Goal: Information Seeking & Learning: Check status

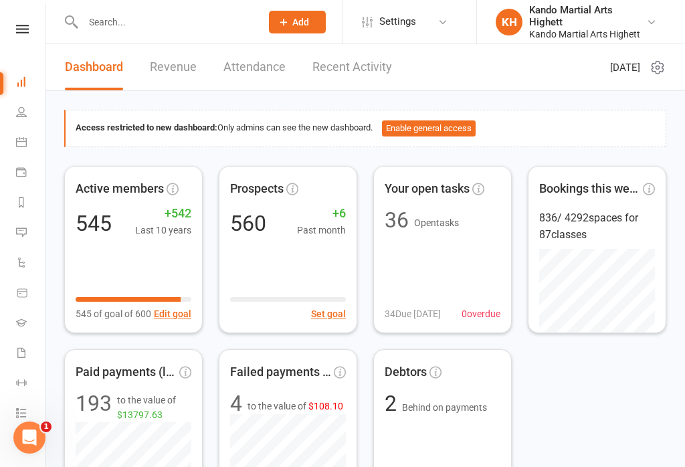
click at [17, 146] on icon at bounding box center [21, 141] width 11 height 11
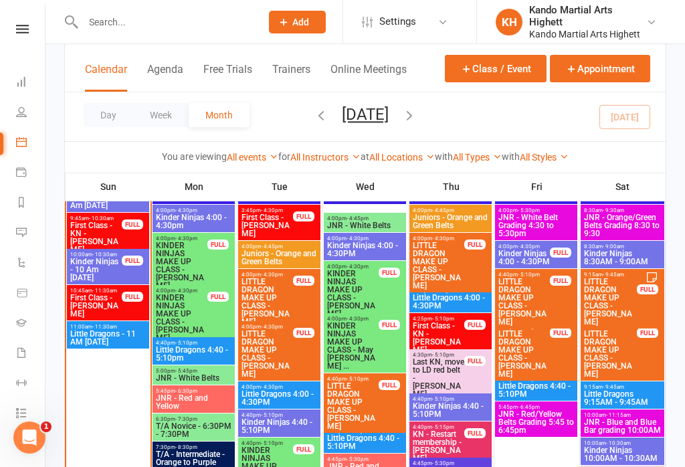
scroll to position [1887, 0]
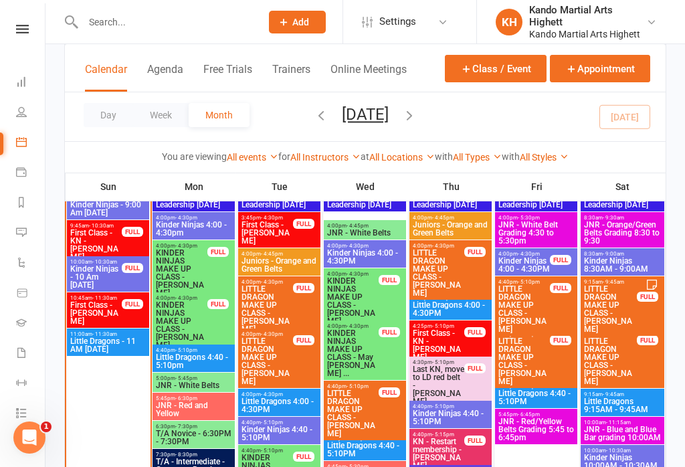
click at [124, 245] on div "9:45am - 10:30am First Class - KN - [PERSON_NAME] FULL" at bounding box center [108, 241] width 82 height 43
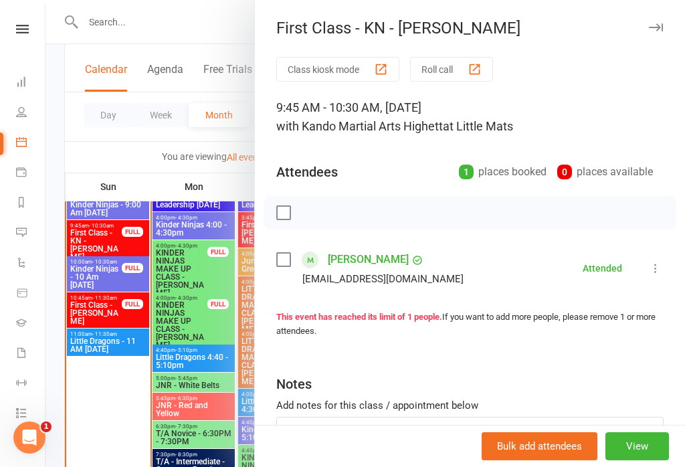
click at [408, 239] on div "Class kiosk mode Roll call 9:45 AM - 10:30 AM, [DATE] with Kando Martial Arts H…" at bounding box center [470, 292] width 430 height 471
click at [389, 257] on link "[PERSON_NAME]" at bounding box center [368, 259] width 81 height 21
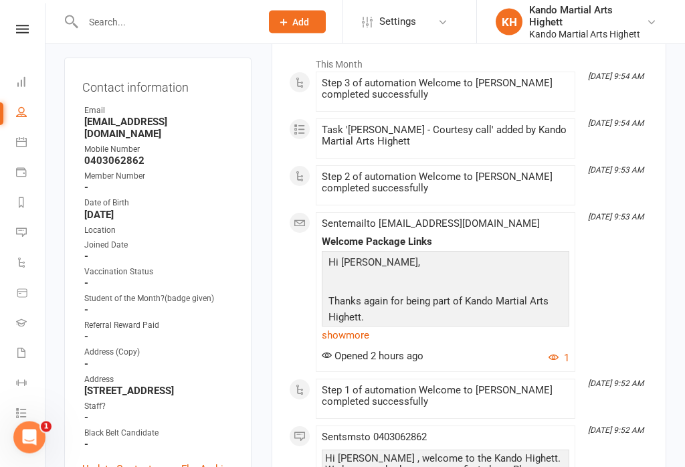
scroll to position [217, 0]
click at [44, 125] on link "People" at bounding box center [31, 113] width 30 height 30
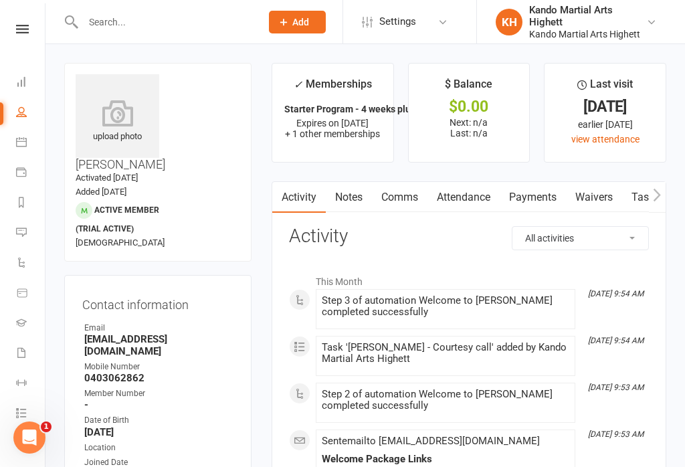
select select "100"
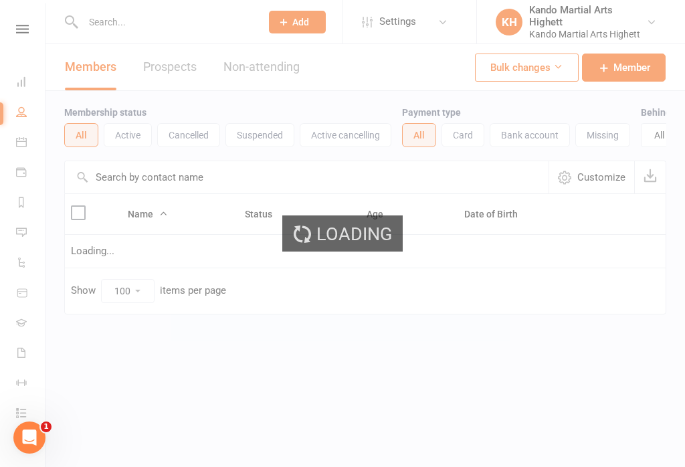
click at [29, 130] on div "Loading" at bounding box center [342, 233] width 685 height 467
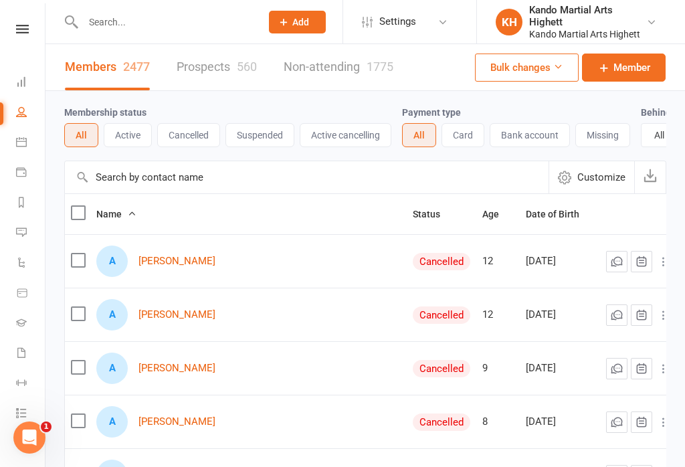
click at [26, 148] on link "Calendar" at bounding box center [31, 143] width 30 height 30
